Goal: Use online tool/utility: Utilize a website feature to perform a specific function

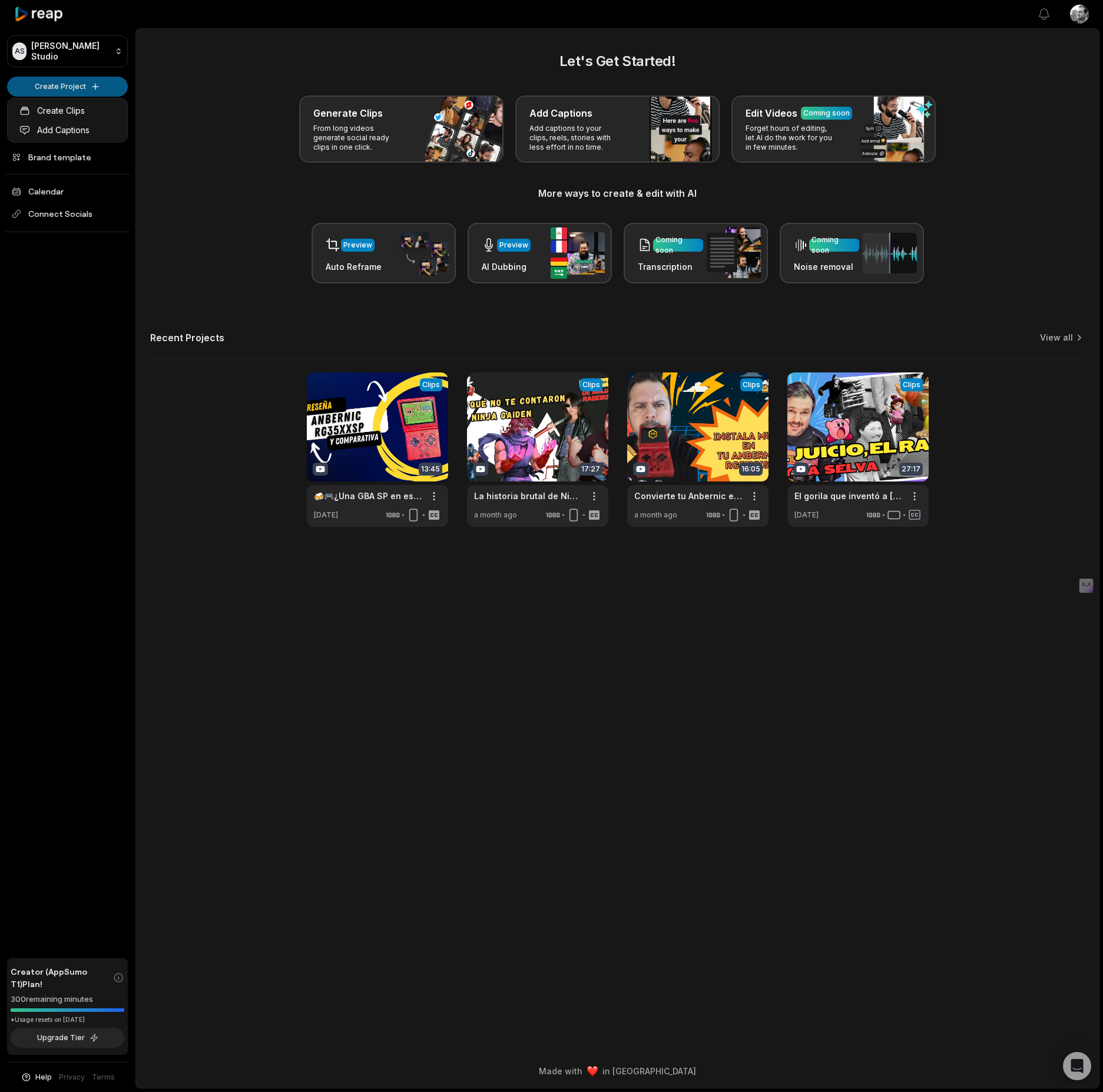
click at [58, 91] on html "AS [PERSON_NAME] Studio Create Project Home Projects Brand template Calendar Co…" at bounding box center [552, 546] width 1103 height 1092
click at [85, 114] on link "Create Clips" at bounding box center [68, 110] width 115 height 20
